Goal: Task Accomplishment & Management: Manage account settings

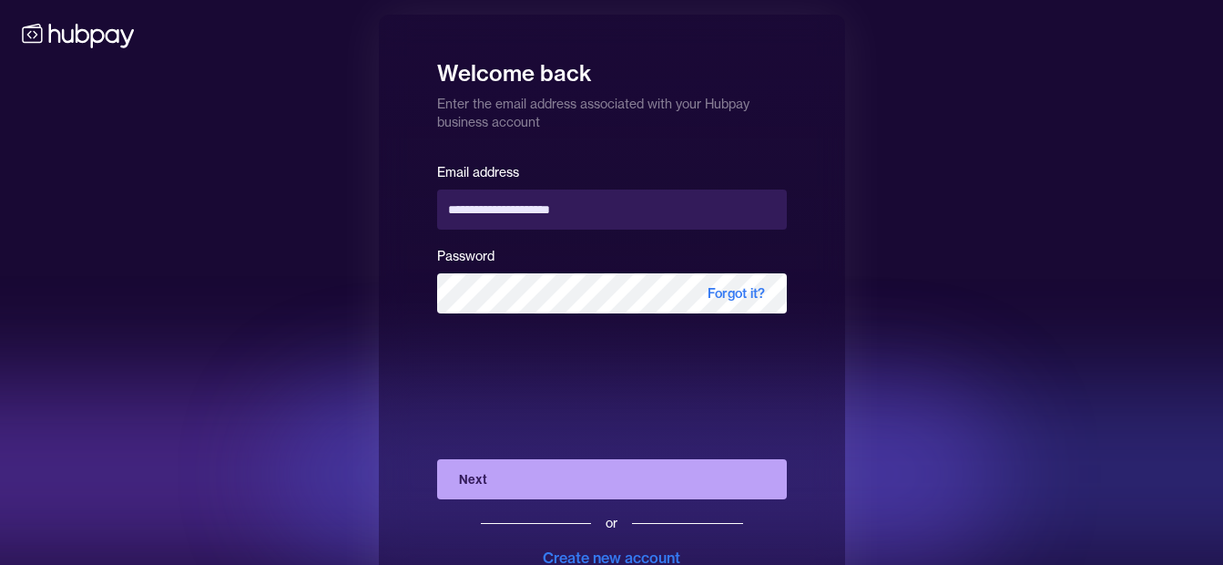
scroll to position [66, 0]
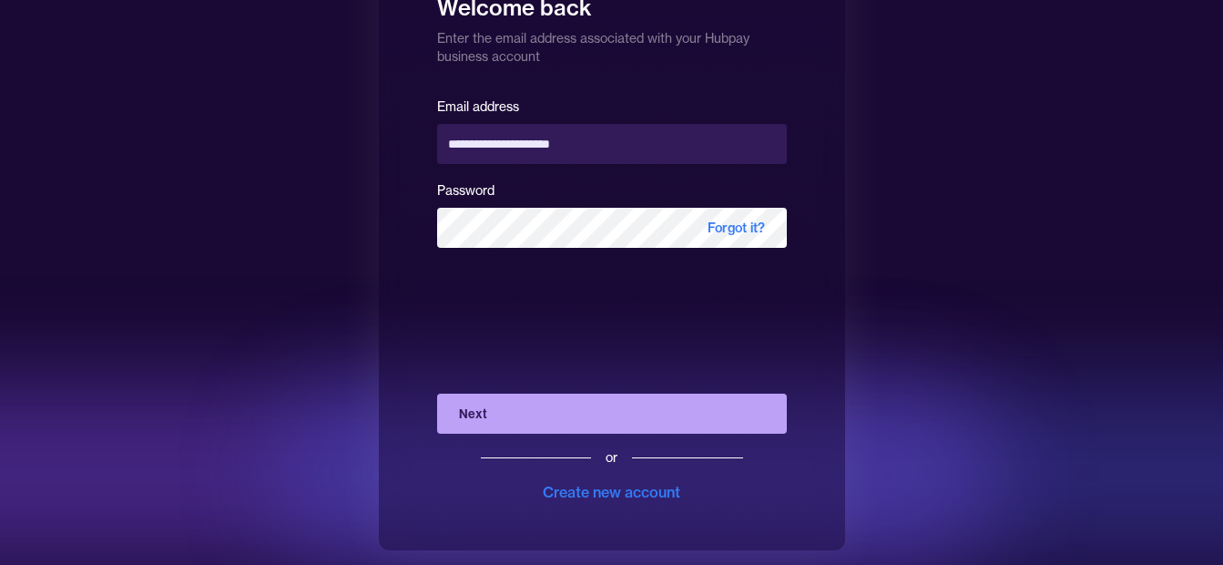
click at [511, 413] on button "Next" at bounding box center [612, 413] width 350 height 40
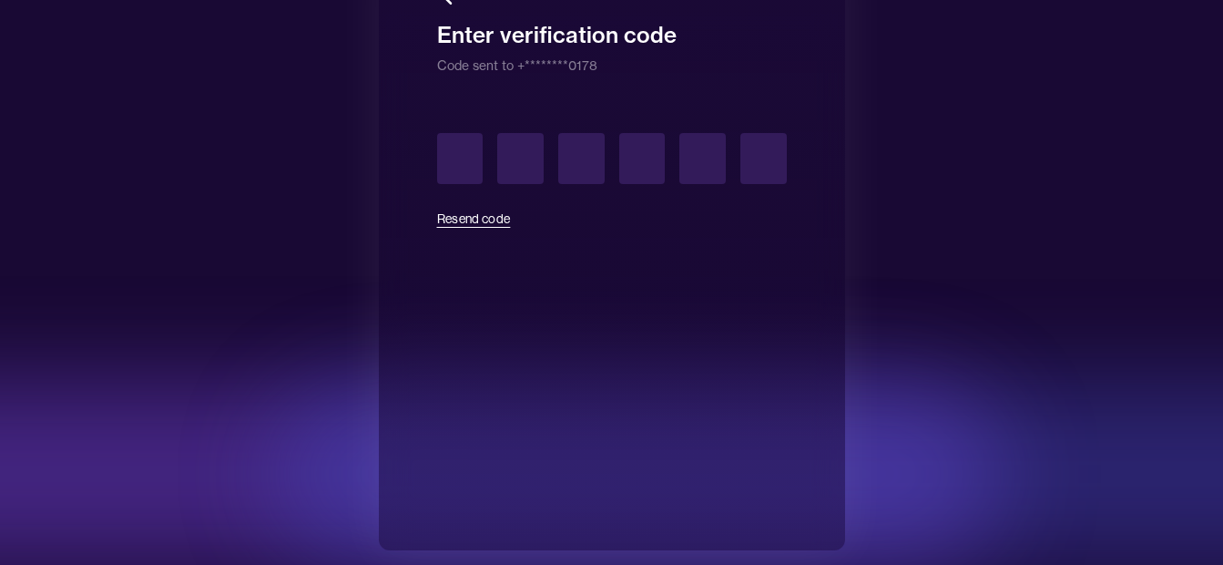
type input "*"
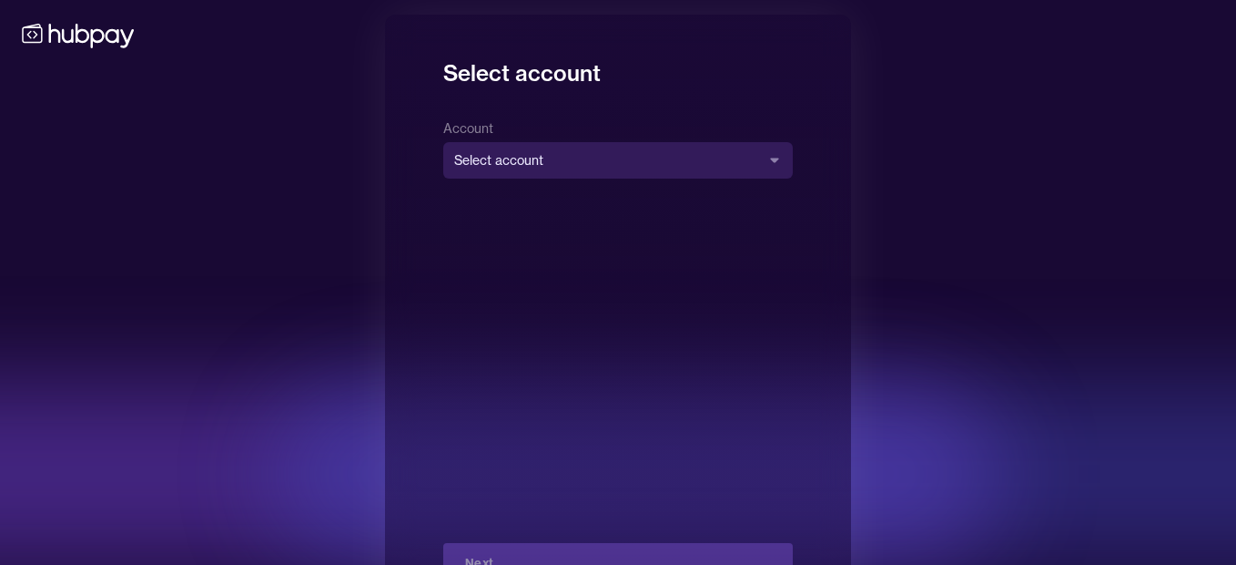
click at [579, 173] on body "**********" at bounding box center [618, 315] width 1236 height 630
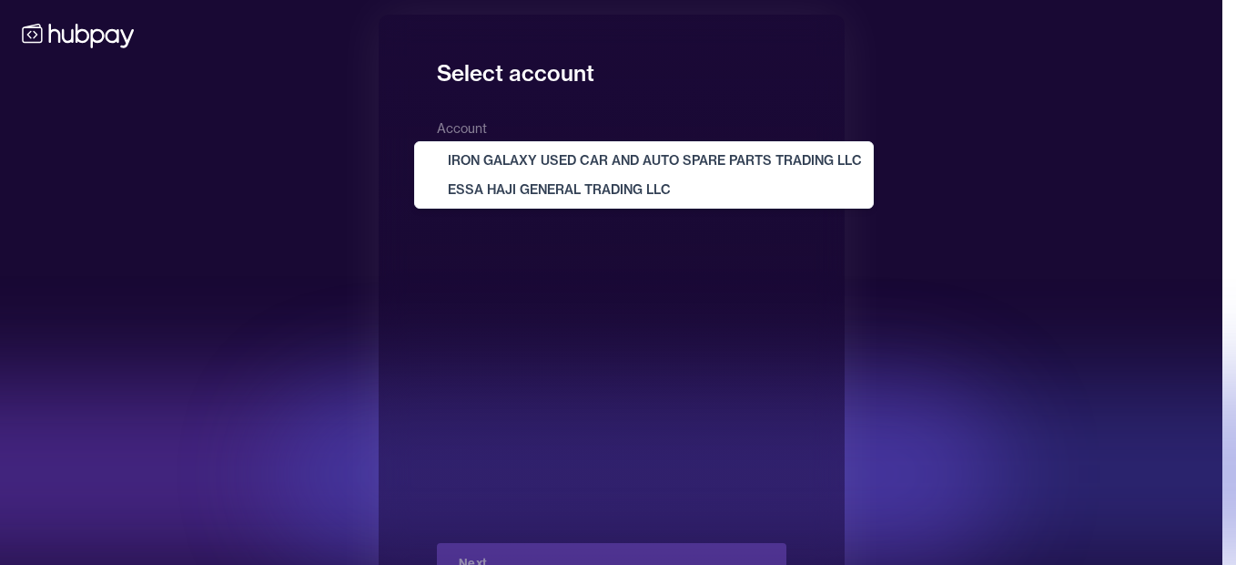
select select "**********"
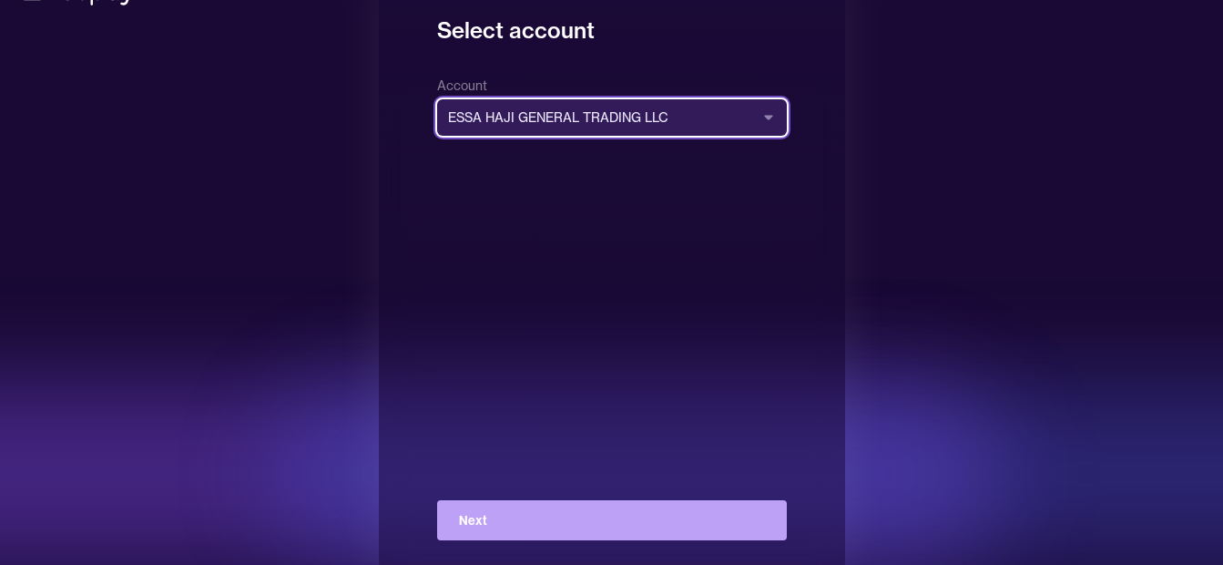
scroll to position [66, 0]
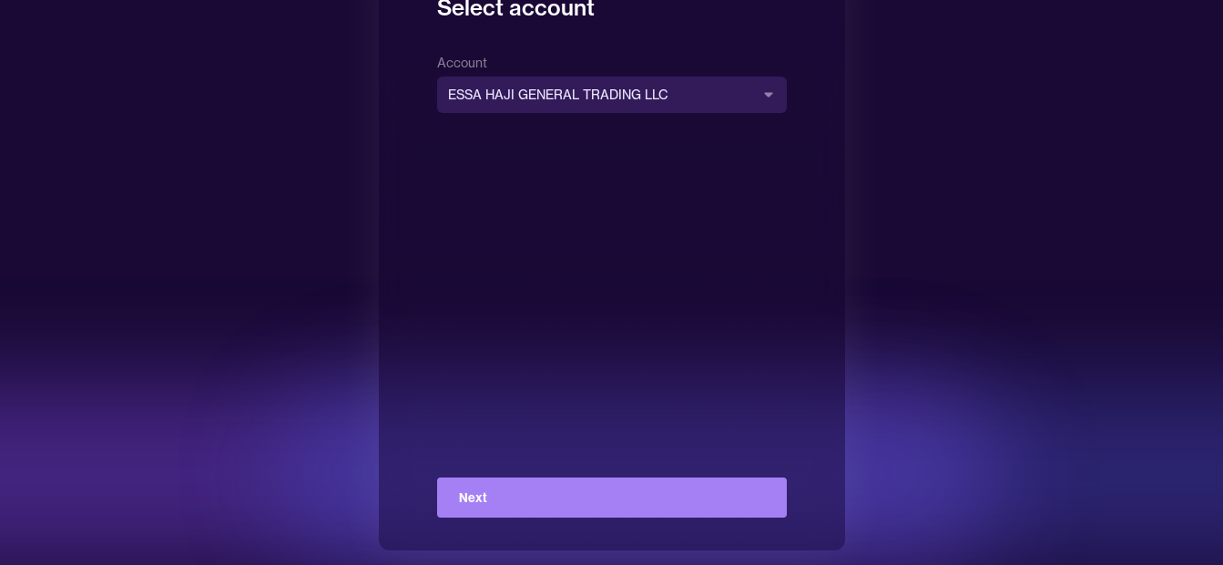
click at [633, 485] on button "Next" at bounding box center [612, 497] width 350 height 40
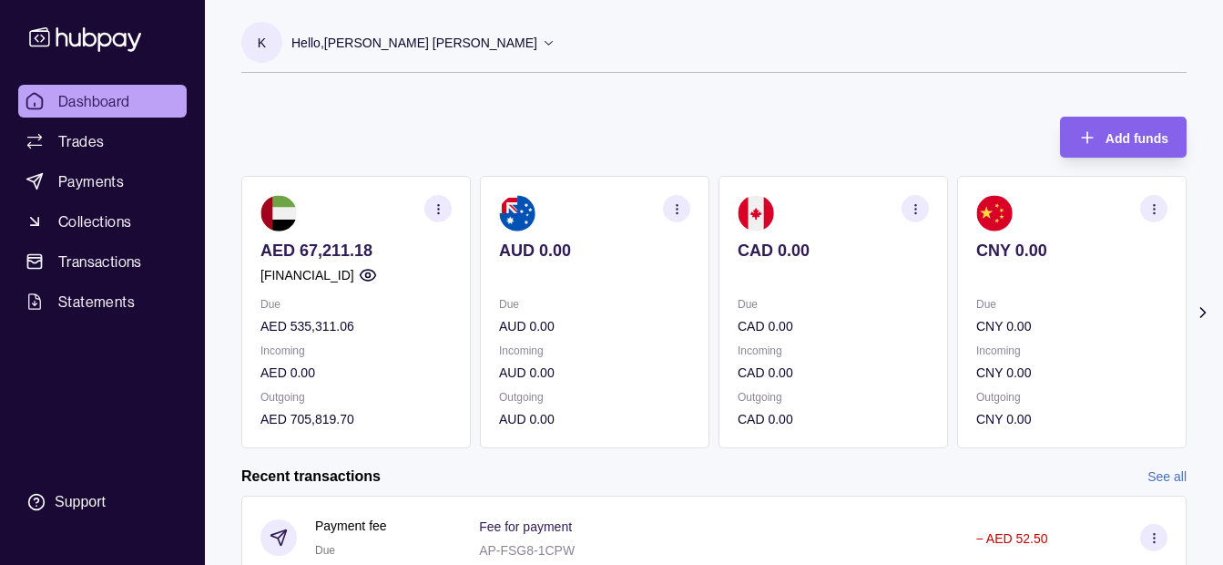
click at [445, 48] on p "Hello, [PERSON_NAME] [PERSON_NAME]" at bounding box center [414, 43] width 246 height 20
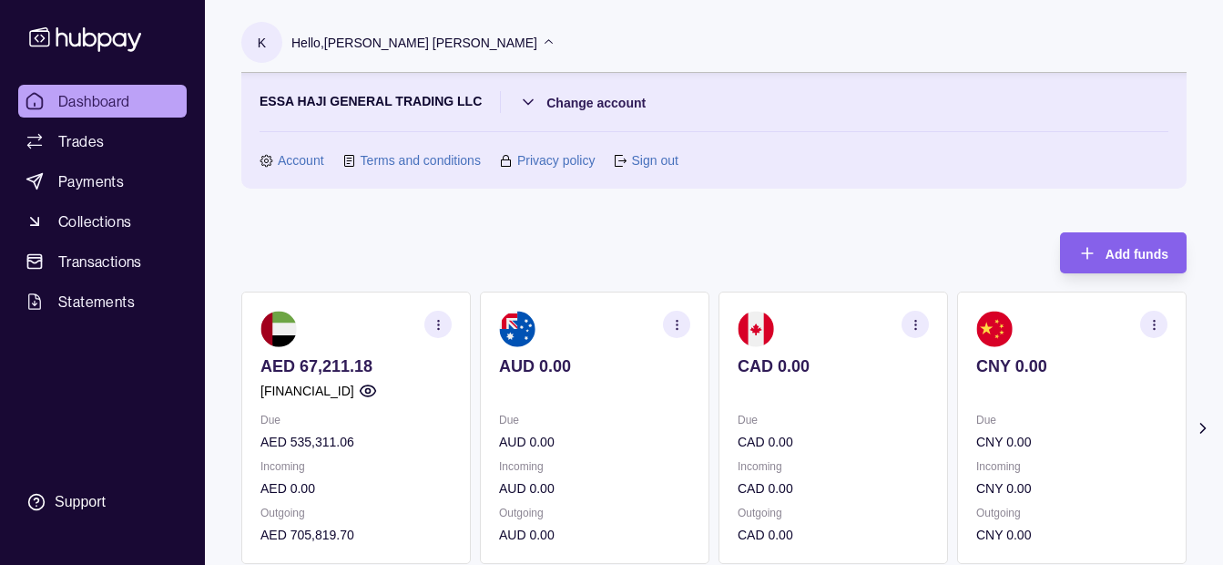
click at [445, 48] on p "Hello, [PERSON_NAME] [PERSON_NAME]" at bounding box center [414, 43] width 246 height 20
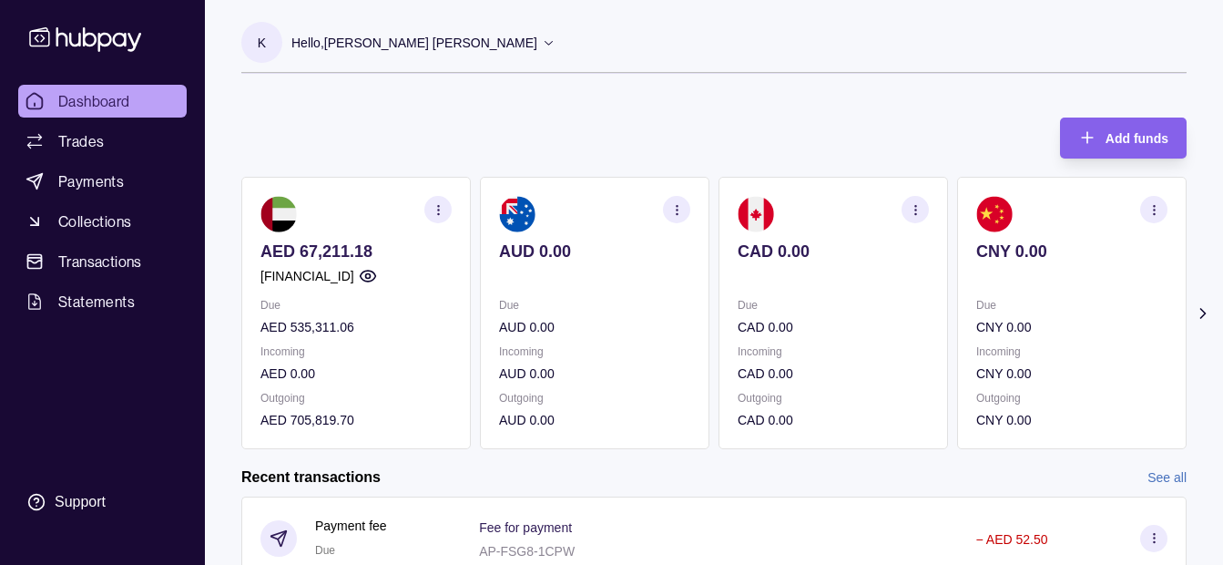
click at [542, 44] on icon at bounding box center [549, 43] width 14 height 14
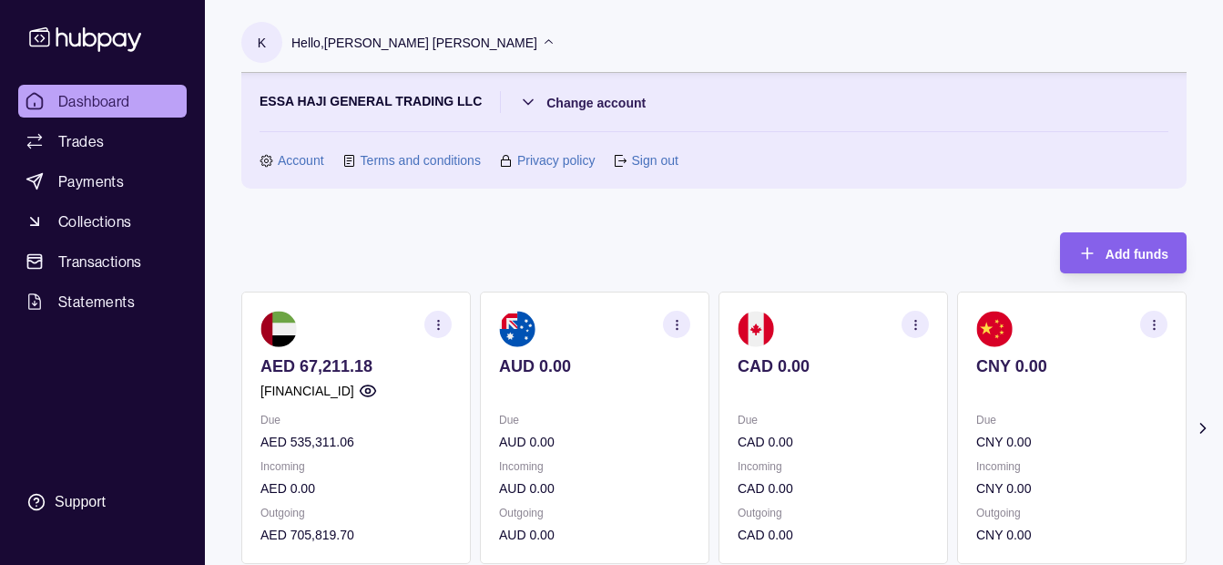
drag, startPoint x: 589, startPoint y: 104, endPoint x: 600, endPoint y: 115, distance: 15.5
click at [600, 115] on div "ESSA HAJI GENERAL TRADING LLC Change account Account Terms and conditions Priva…" at bounding box center [713, 131] width 945 height 116
click at [604, 104] on html "Dashboard Trades Payments Collections Transactions Statements Support K Hello, …" at bounding box center [611, 542] width 1223 height 1084
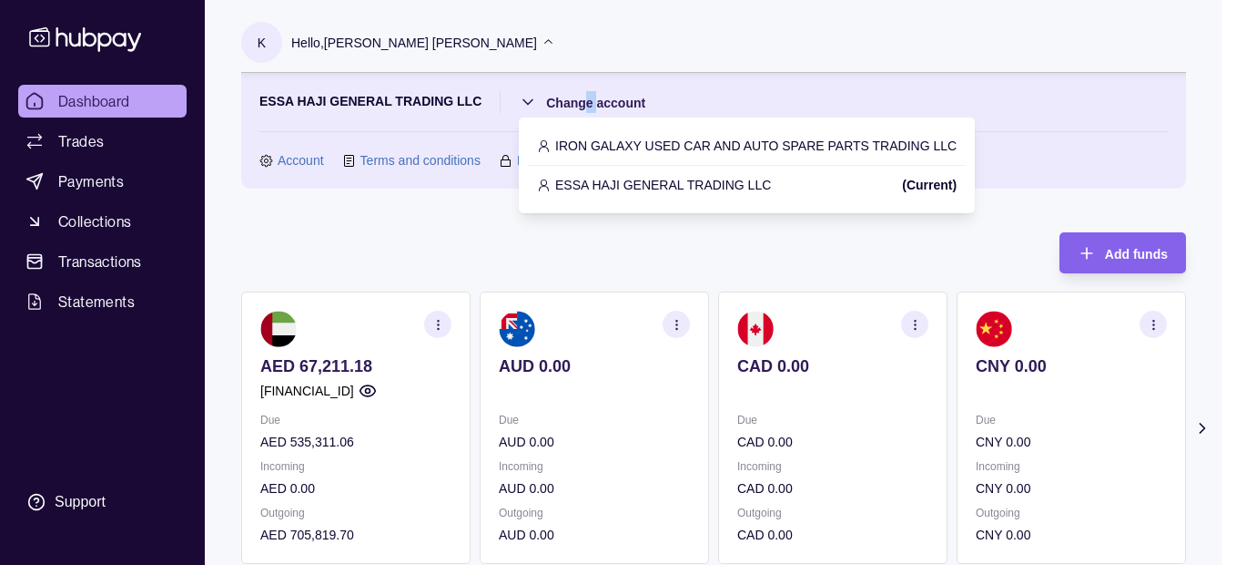
click at [622, 139] on p "IRON GALAXY USED CAR AND AUTO SPARE PARTS TRADING LLC" at bounding box center [756, 146] width 402 height 20
